Goal: Task Accomplishment & Management: Manage account settings

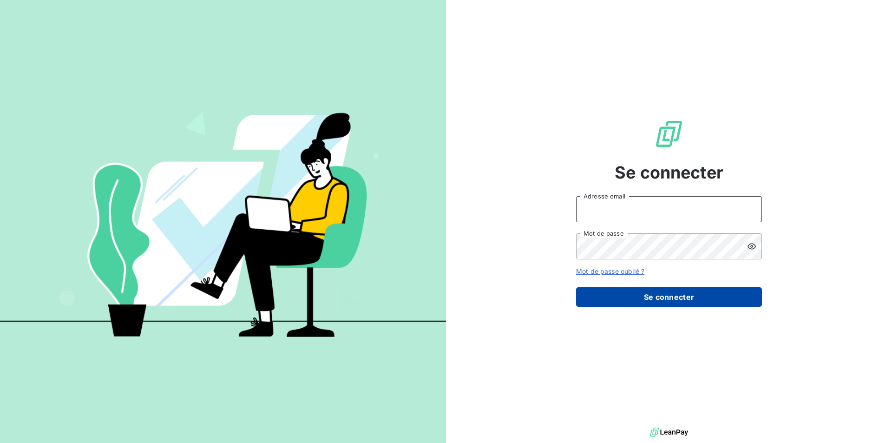
type input "[EMAIL_ADDRESS][DOMAIN_NAME]"
click at [669, 297] on button "Se connecter" at bounding box center [669, 297] width 186 height 20
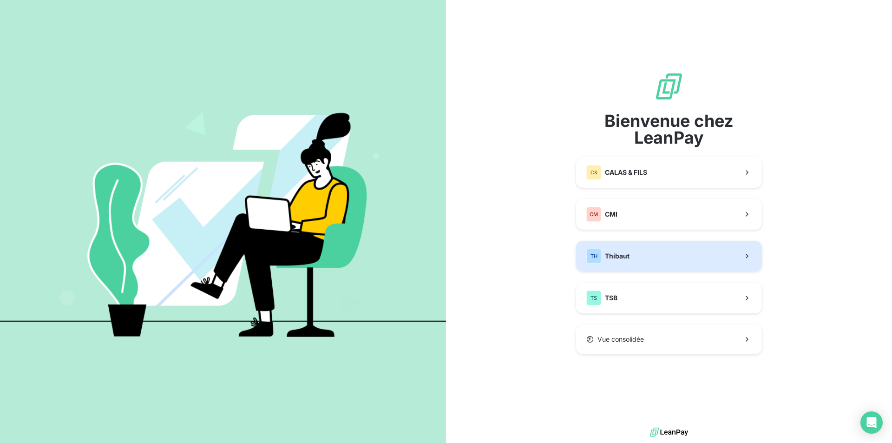
click at [657, 254] on button "TH Thibaut" at bounding box center [669, 256] width 186 height 31
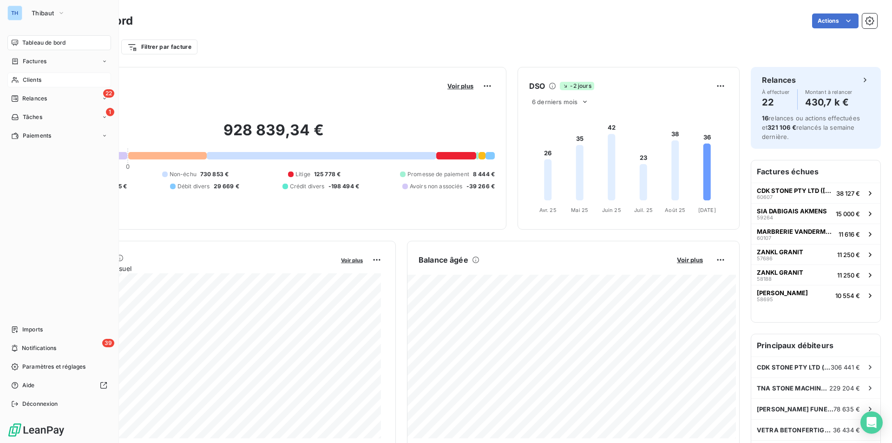
click at [33, 79] on span "Clients" at bounding box center [32, 80] width 19 height 8
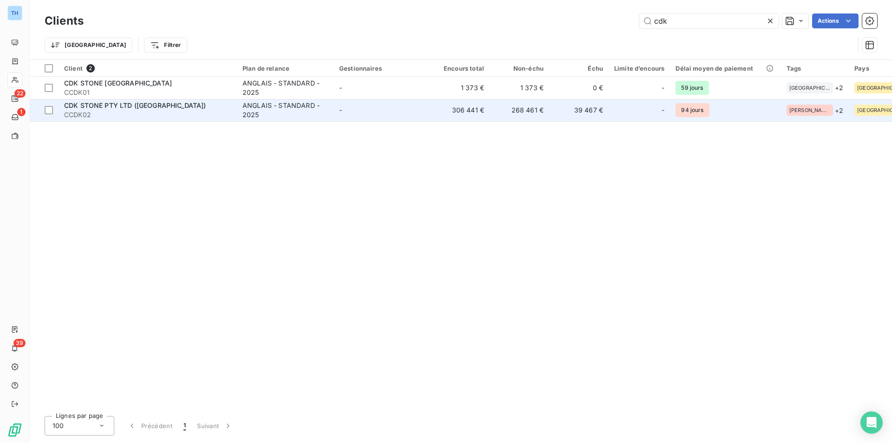
type input "cdk"
click at [169, 112] on span "CCDK02" at bounding box center [147, 114] width 167 height 9
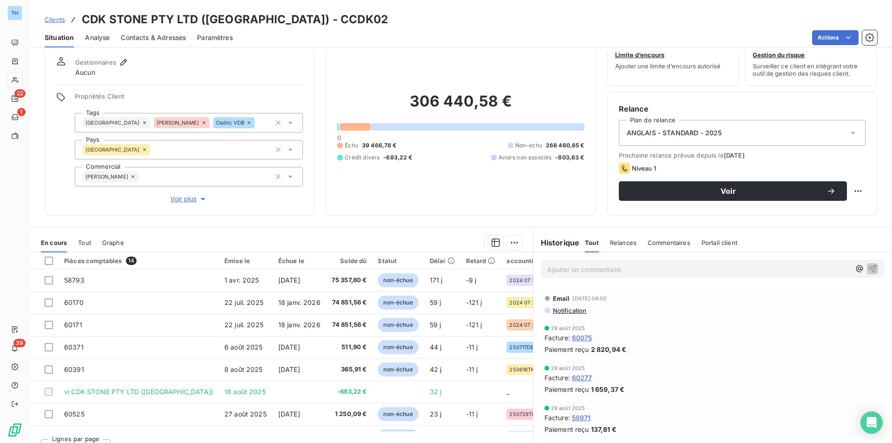
scroll to position [46, 0]
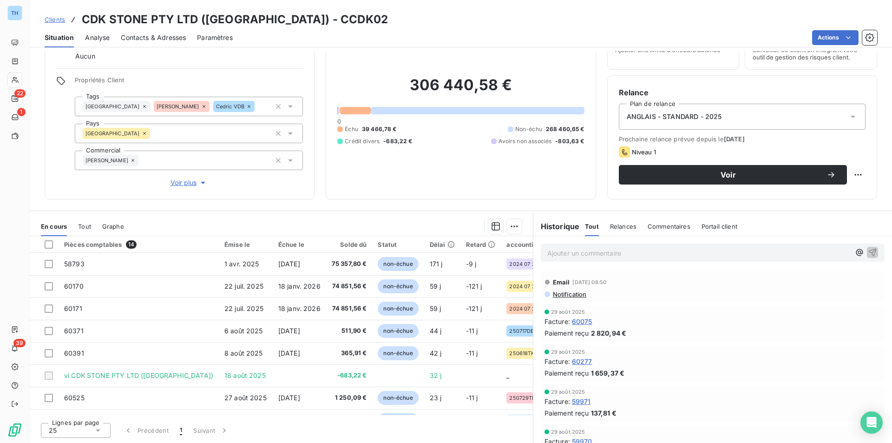
click at [99, 435] on div "25" at bounding box center [76, 430] width 70 height 15
click at [55, 397] on div at bounding box center [50, 395] width 9 height 9
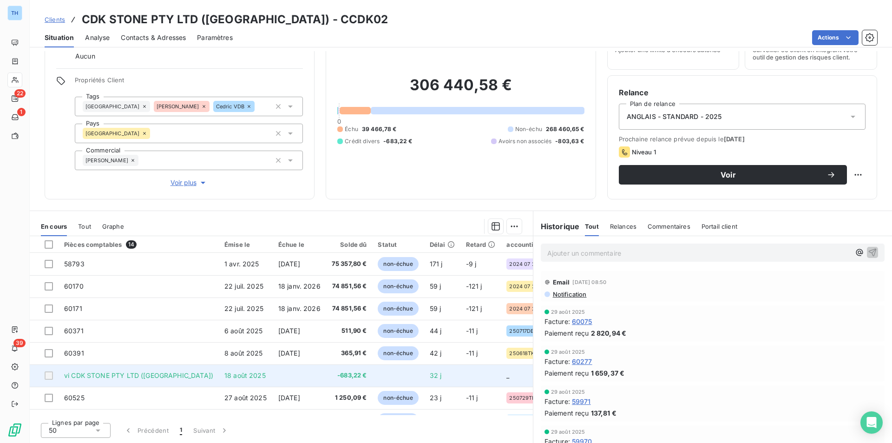
scroll to position [93, 0]
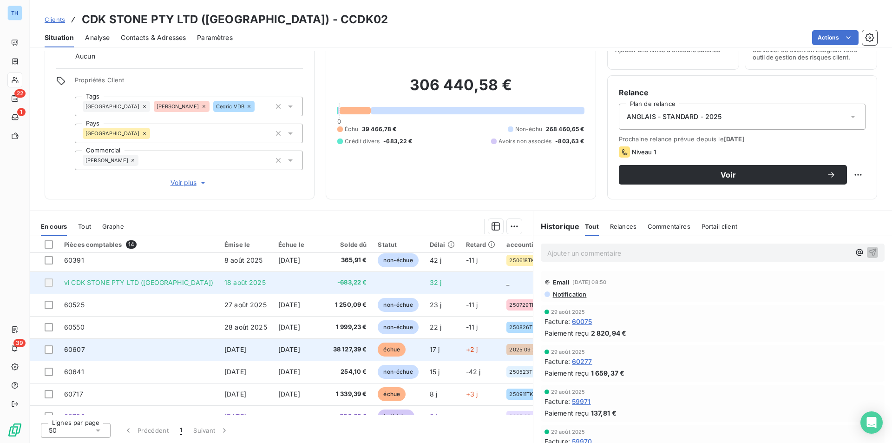
click at [332, 348] on span "38 127,39 €" at bounding box center [349, 349] width 35 height 9
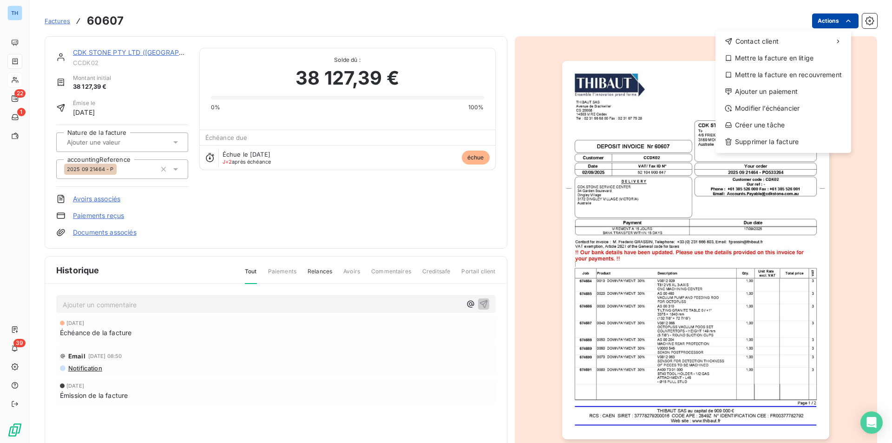
click at [815, 18] on html "TH 22 1 39 Factures 60607 Actions Contact client Mettre la facture en litige Me…" at bounding box center [446, 221] width 892 height 443
click at [788, 91] on div "Ajouter un paiement" at bounding box center [783, 91] width 128 height 15
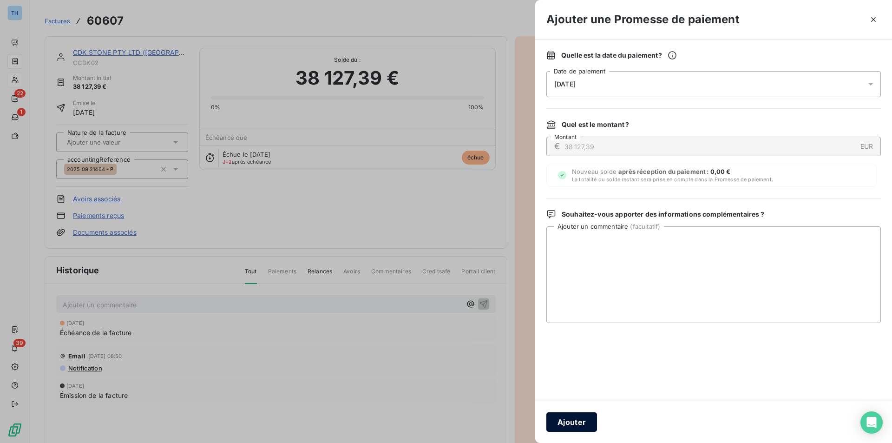
click at [572, 422] on button "Ajouter" at bounding box center [571, 422] width 51 height 20
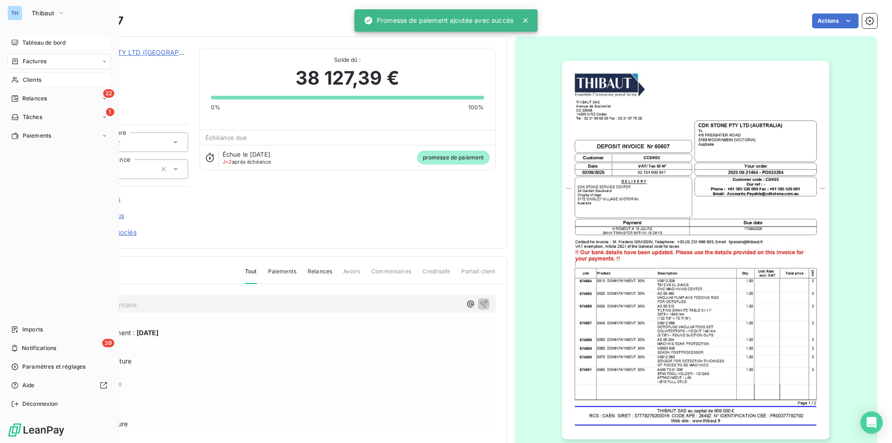
click at [31, 41] on span "Tableau de bord" at bounding box center [43, 43] width 43 height 8
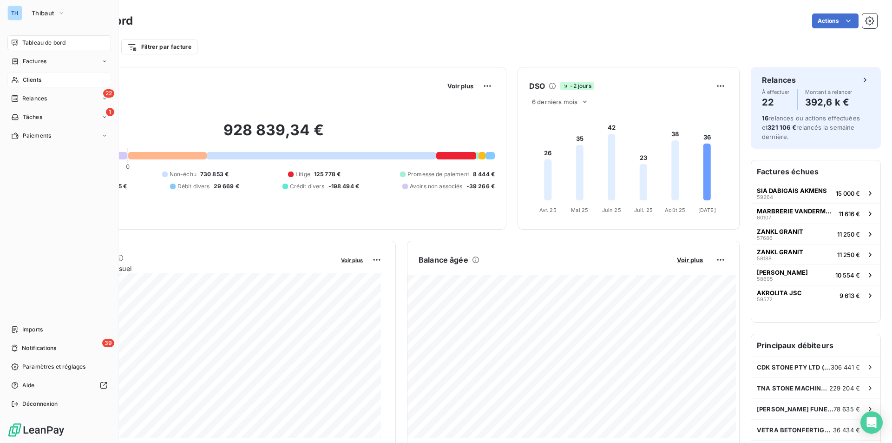
click at [32, 78] on span "Clients" at bounding box center [32, 80] width 19 height 8
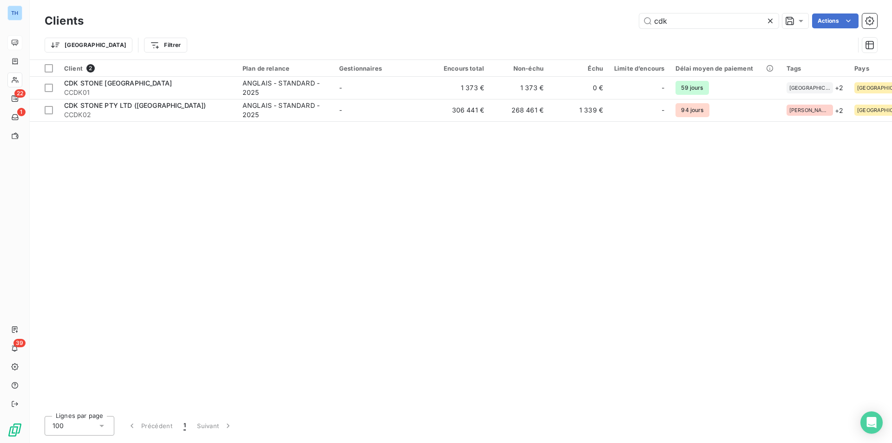
drag, startPoint x: 717, startPoint y: 19, endPoint x: 586, endPoint y: 31, distance: 132.0
click at [586, 31] on div "Clients cdk Actions Trier Filtrer" at bounding box center [461, 35] width 833 height 48
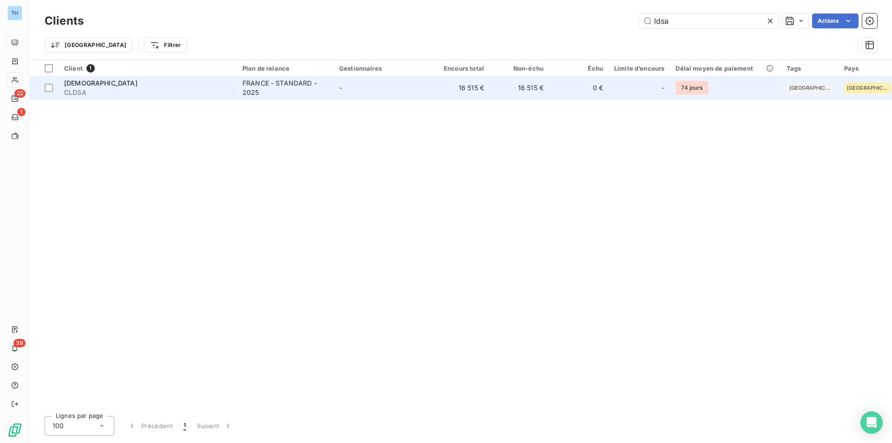
type input "ldsa"
click at [418, 81] on td "-" at bounding box center [382, 88] width 97 height 22
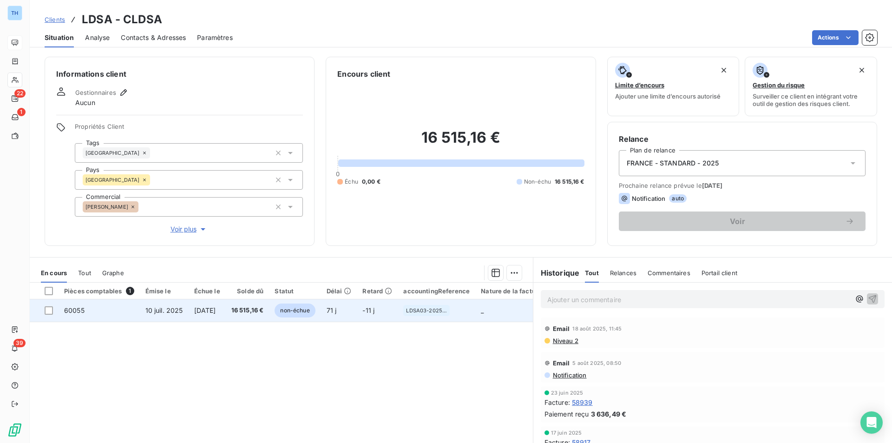
click at [357, 317] on td "71 j" at bounding box center [339, 310] width 36 height 22
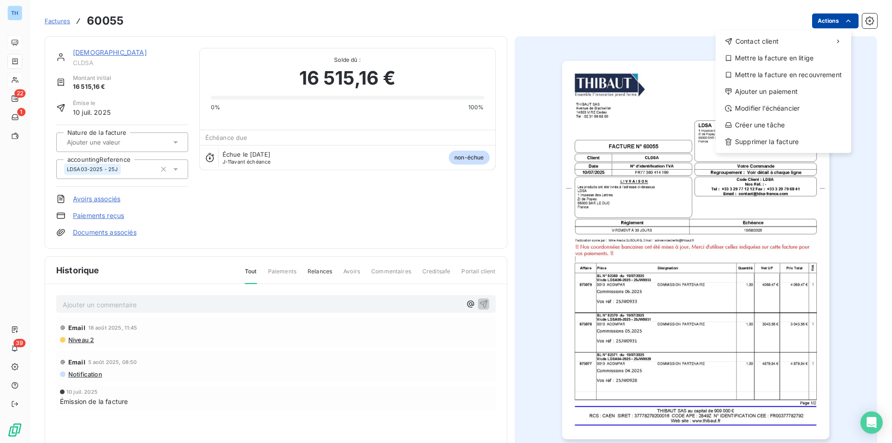
click at [820, 22] on html "TH 22 1 39 Factures 60055 Actions Contact client Mettre la facture en litige Me…" at bounding box center [446, 221] width 892 height 443
click at [782, 86] on div "Ajouter un paiement" at bounding box center [783, 91] width 128 height 15
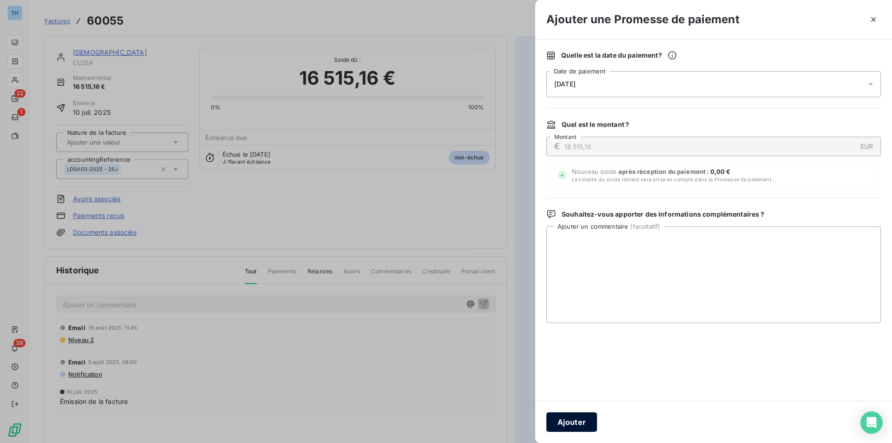
click at [587, 423] on button "Ajouter" at bounding box center [571, 422] width 51 height 20
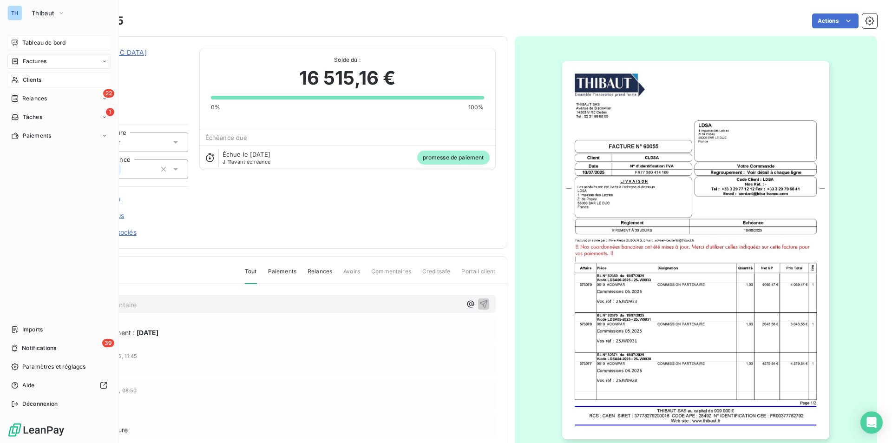
click at [41, 43] on span "Tableau de bord" at bounding box center [43, 43] width 43 height 8
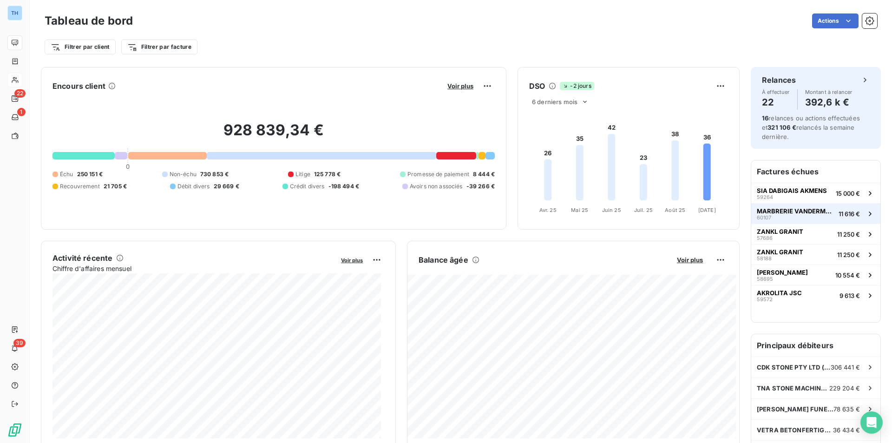
click at [839, 211] on span "11 616 €" at bounding box center [849, 213] width 21 height 7
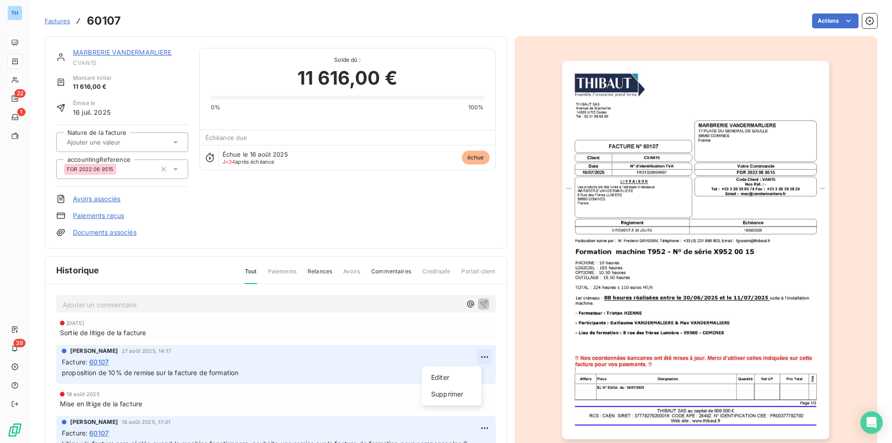
click at [472, 355] on html "TH 22 1 39 Factures 60107 Actions MARBRERIE VANDERMARLIERE CVAN15 Montant initi…" at bounding box center [446, 221] width 892 height 443
click at [457, 401] on div "Supprimer" at bounding box center [452, 394] width 52 height 15
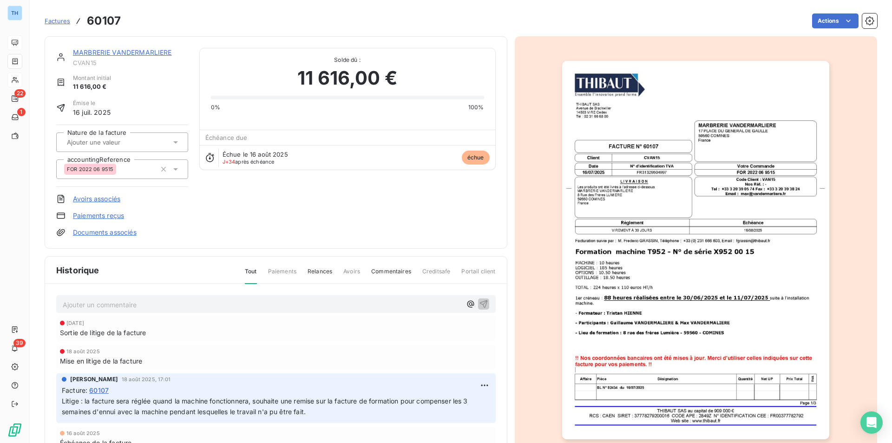
click at [130, 49] on link "MARBRERIE VANDERMARLIERE" at bounding box center [122, 52] width 99 height 8
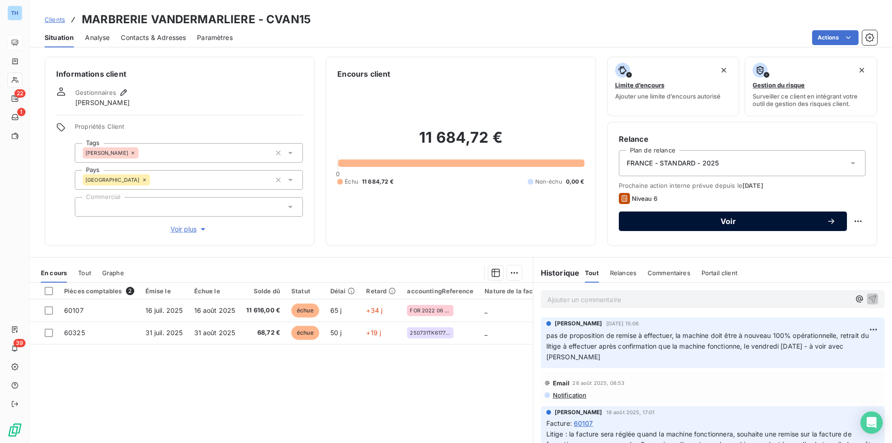
click at [795, 222] on span "Voir" at bounding box center [728, 220] width 197 height 7
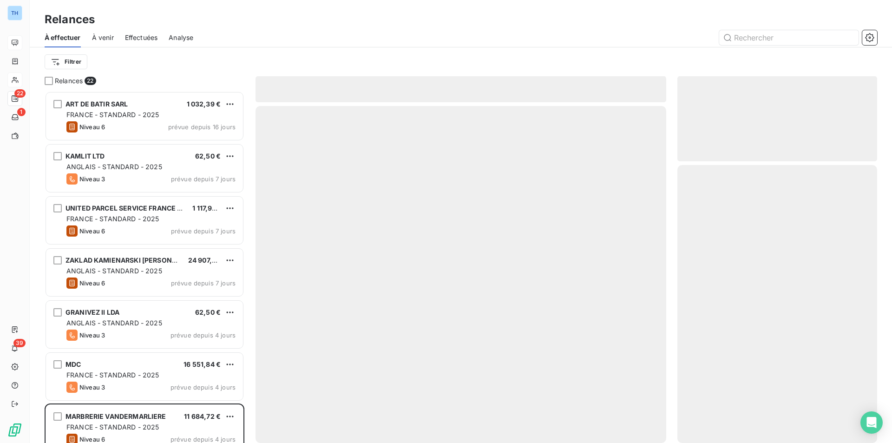
scroll to position [345, 193]
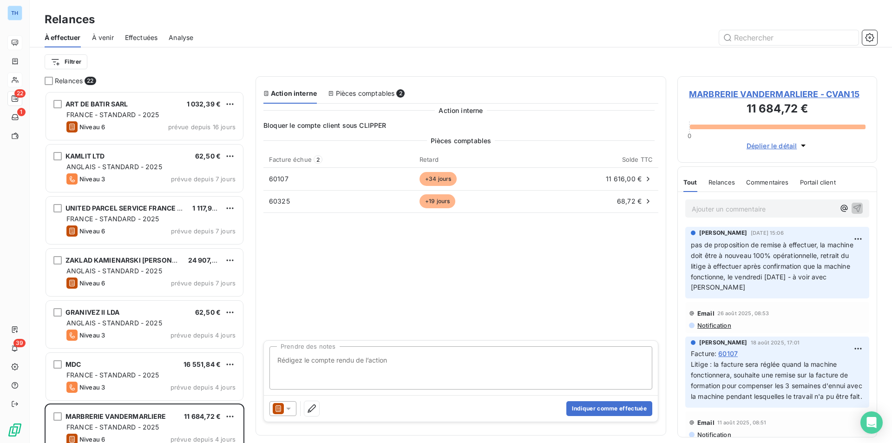
click at [296, 408] on div at bounding box center [283, 408] width 27 height 15
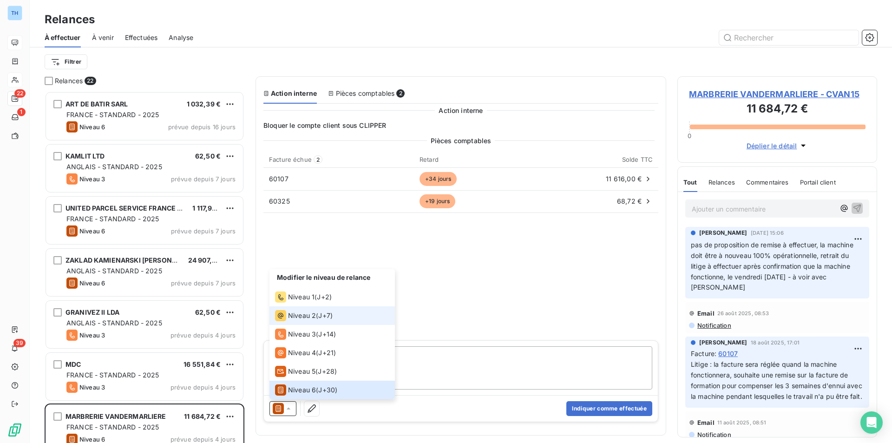
click at [296, 317] on span "Niveau 2" at bounding box center [302, 315] width 28 height 9
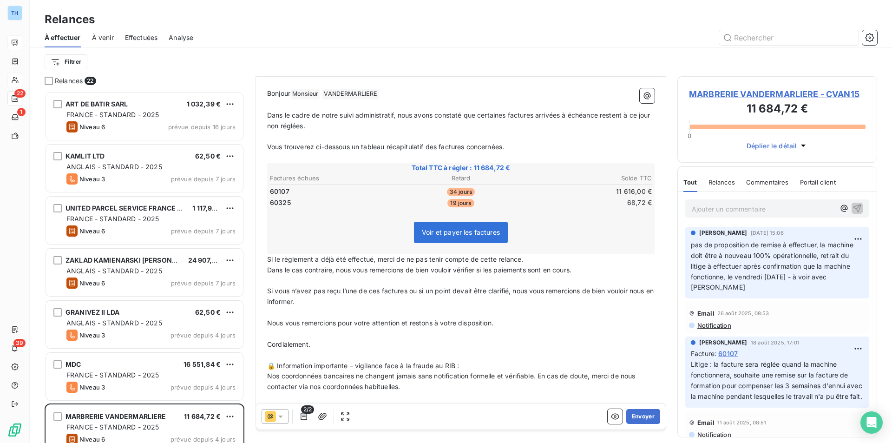
scroll to position [120, 0]
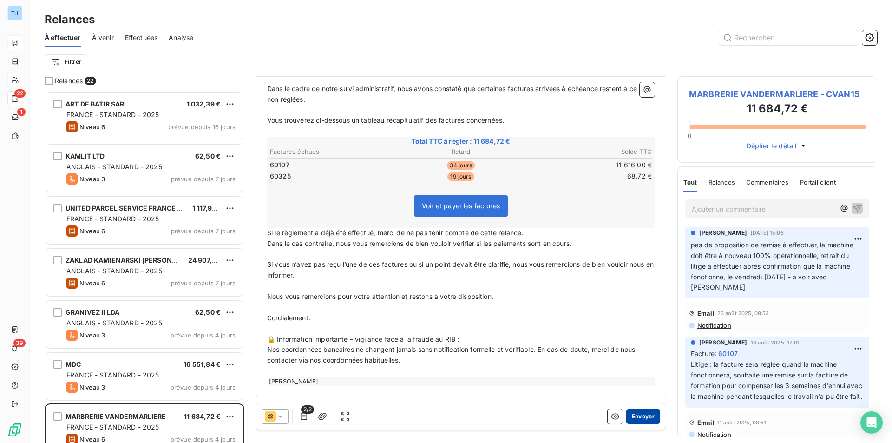
click at [630, 415] on button "Envoyer" at bounding box center [643, 416] width 34 height 15
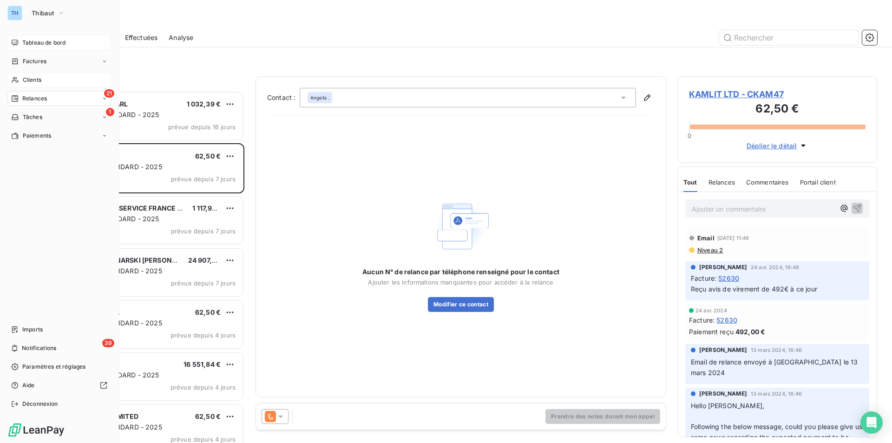
click at [27, 82] on span "Clients" at bounding box center [32, 80] width 19 height 8
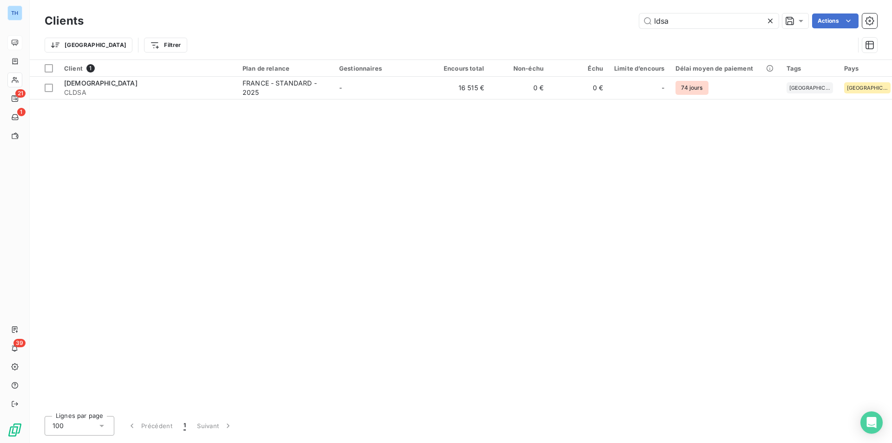
drag, startPoint x: 675, startPoint y: 21, endPoint x: 607, endPoint y: 24, distance: 67.5
click at [611, 24] on div "ldsa Actions" at bounding box center [486, 20] width 782 height 15
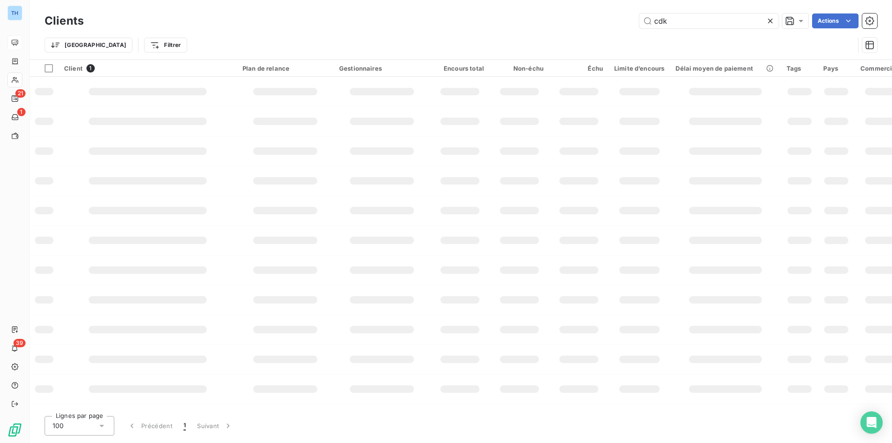
type input "cdk"
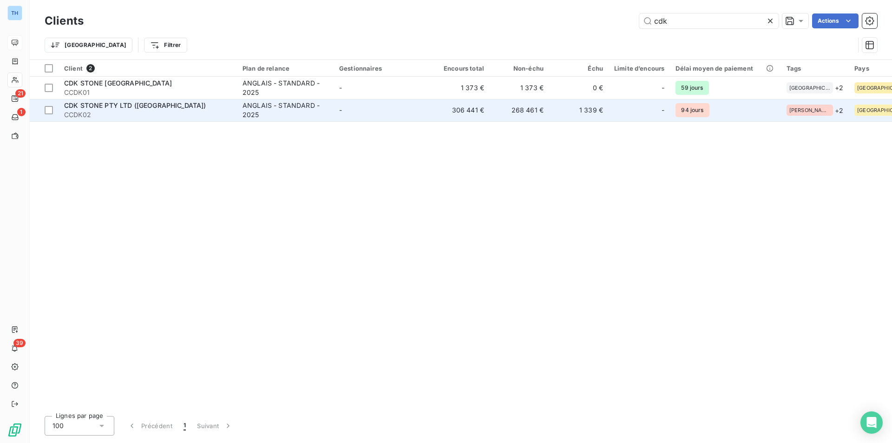
click at [141, 109] on span "CDK STONE PTY LTD ([GEOGRAPHIC_DATA])" at bounding box center [135, 105] width 142 height 8
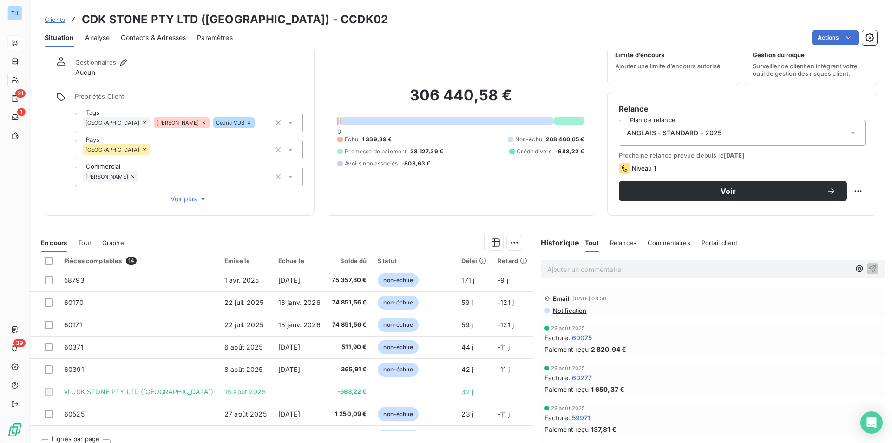
scroll to position [46, 0]
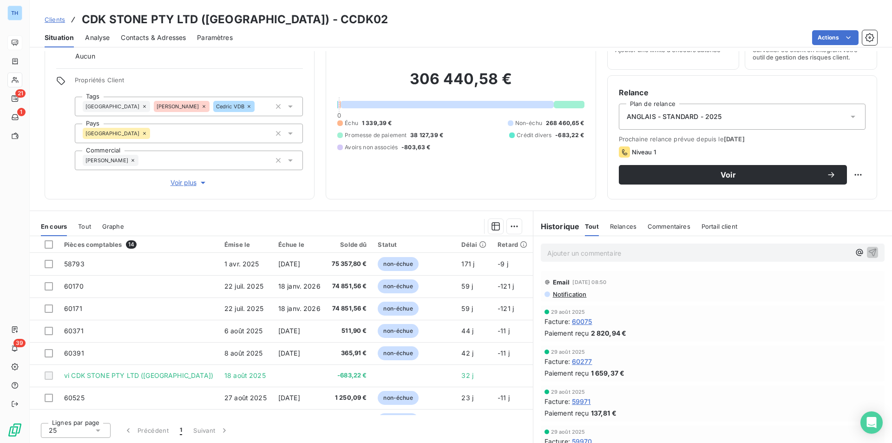
click at [101, 429] on icon at bounding box center [97, 430] width 9 height 9
click at [65, 394] on span "50" at bounding box center [63, 395] width 8 height 9
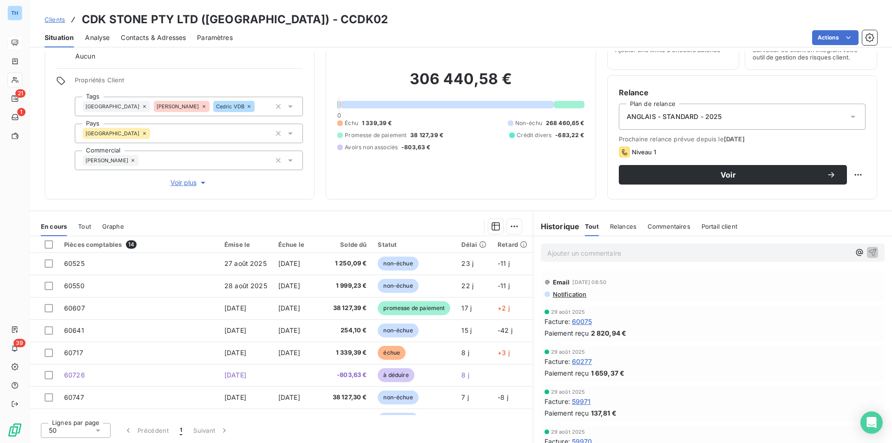
scroll to position [139, 0]
